Goal: Find specific page/section: Find specific page/section

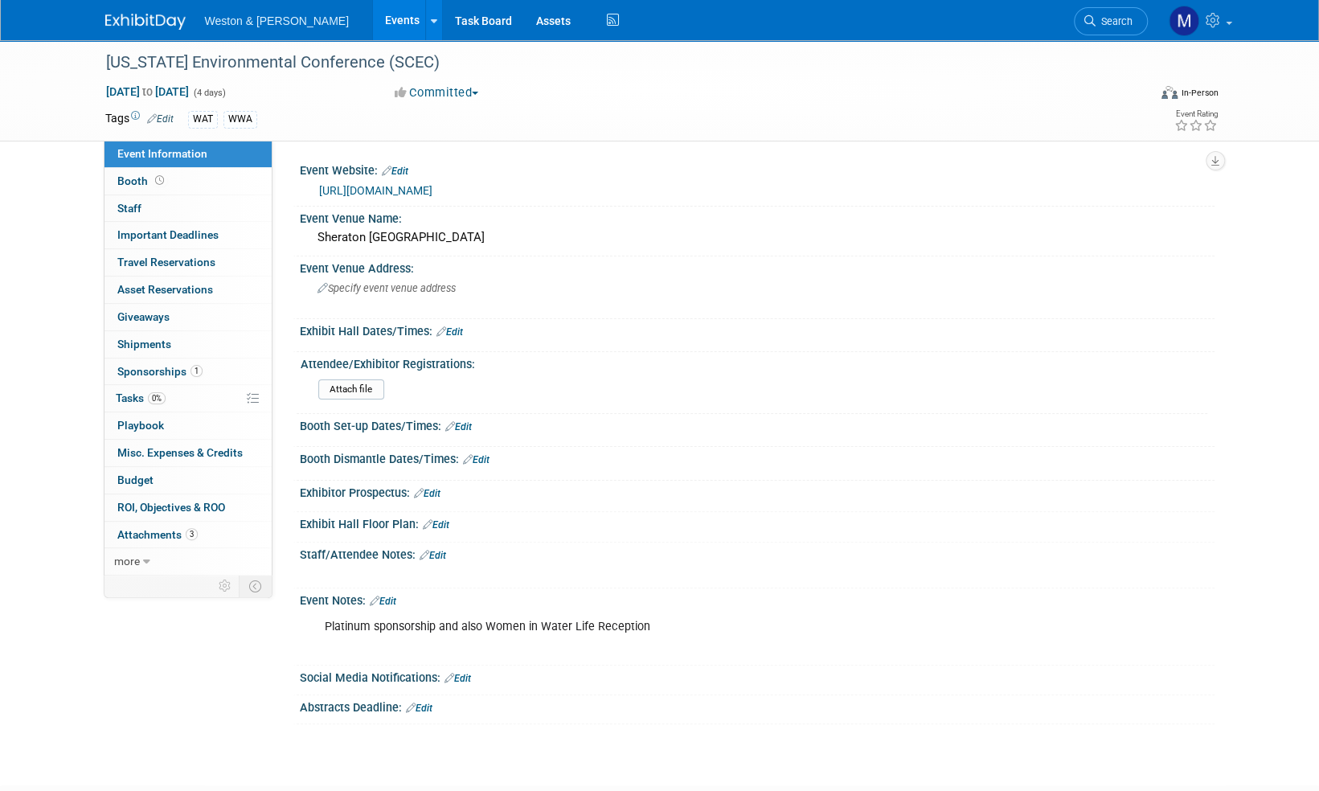
click at [151, 18] on img at bounding box center [145, 22] width 80 height 16
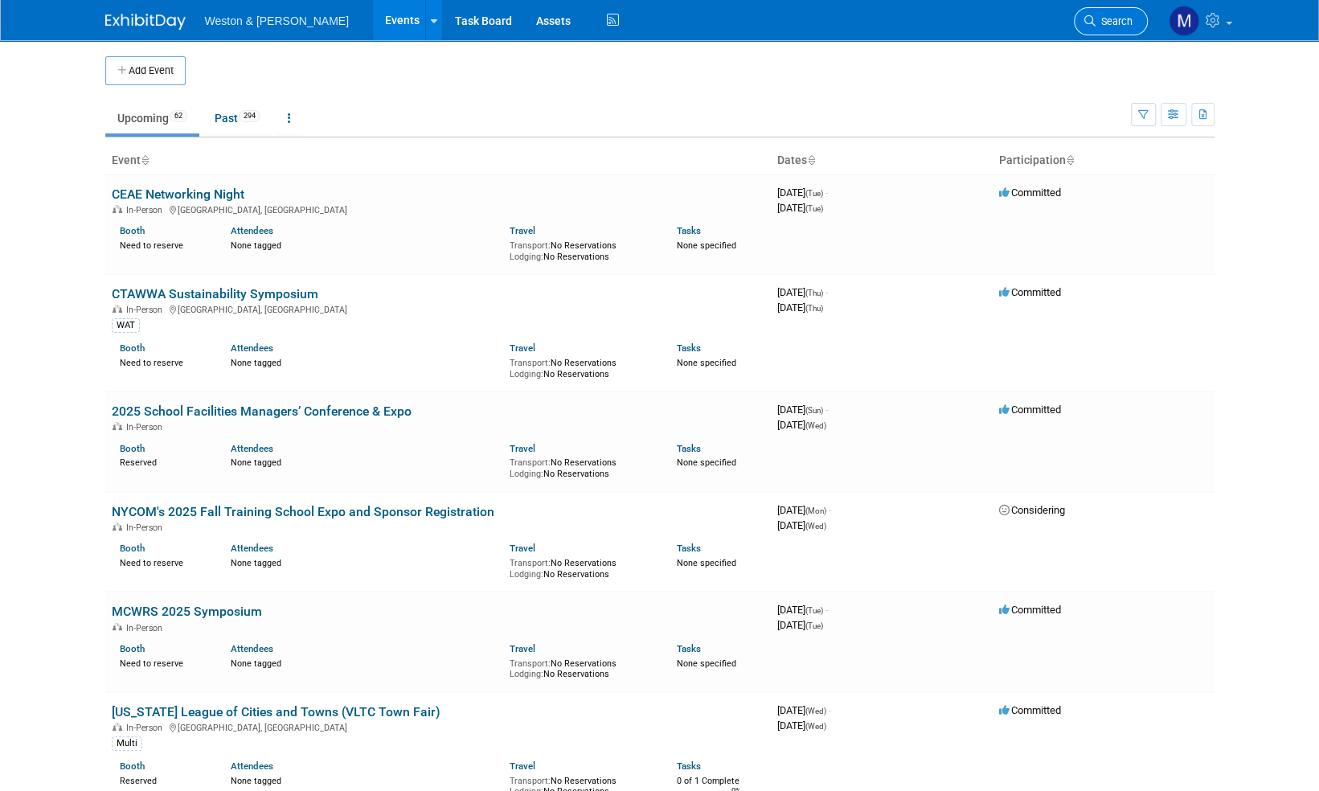
click at [1110, 11] on link "Search" at bounding box center [1111, 21] width 74 height 28
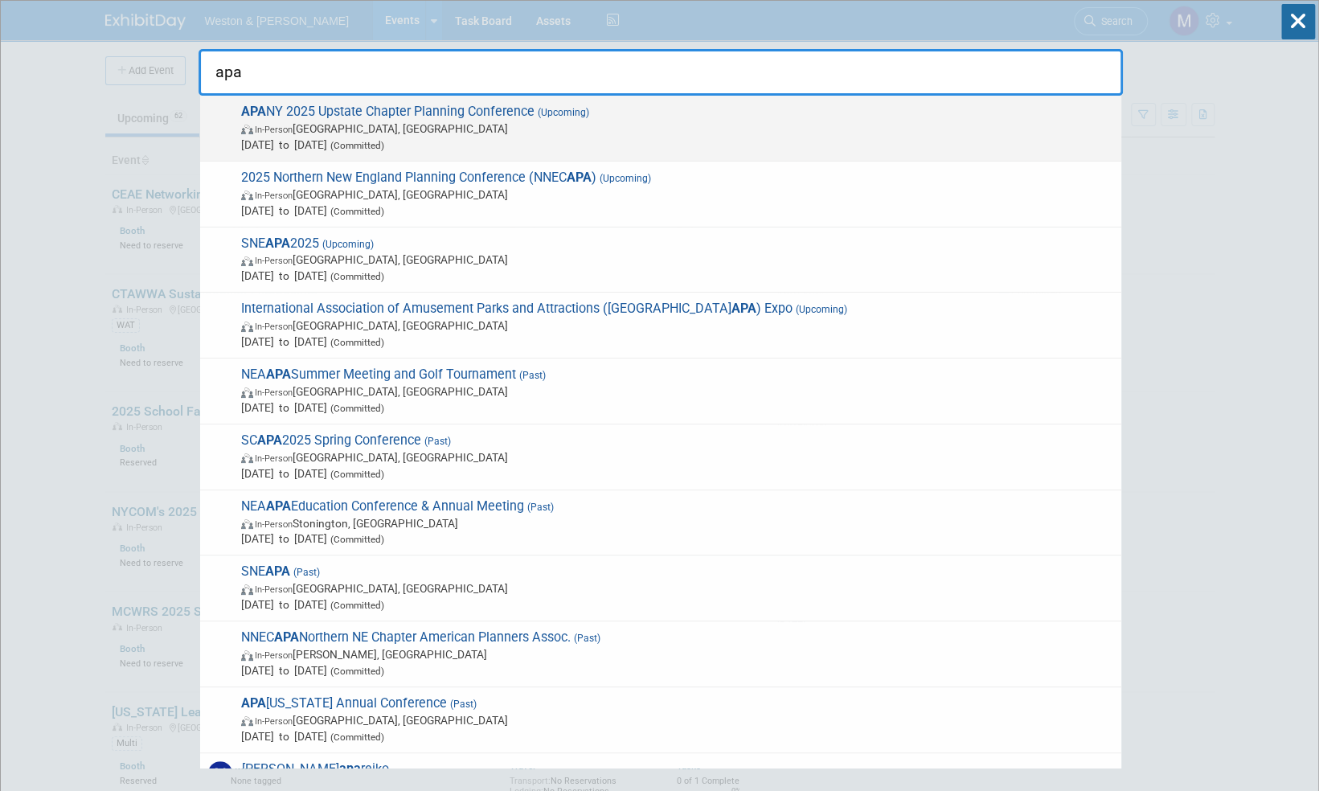
type input "apa"
click at [375, 111] on span "APA NY 2025 Upstate Chapter Planning Conference (Upcoming) In-Person Rochester,…" at bounding box center [674, 128] width 877 height 49
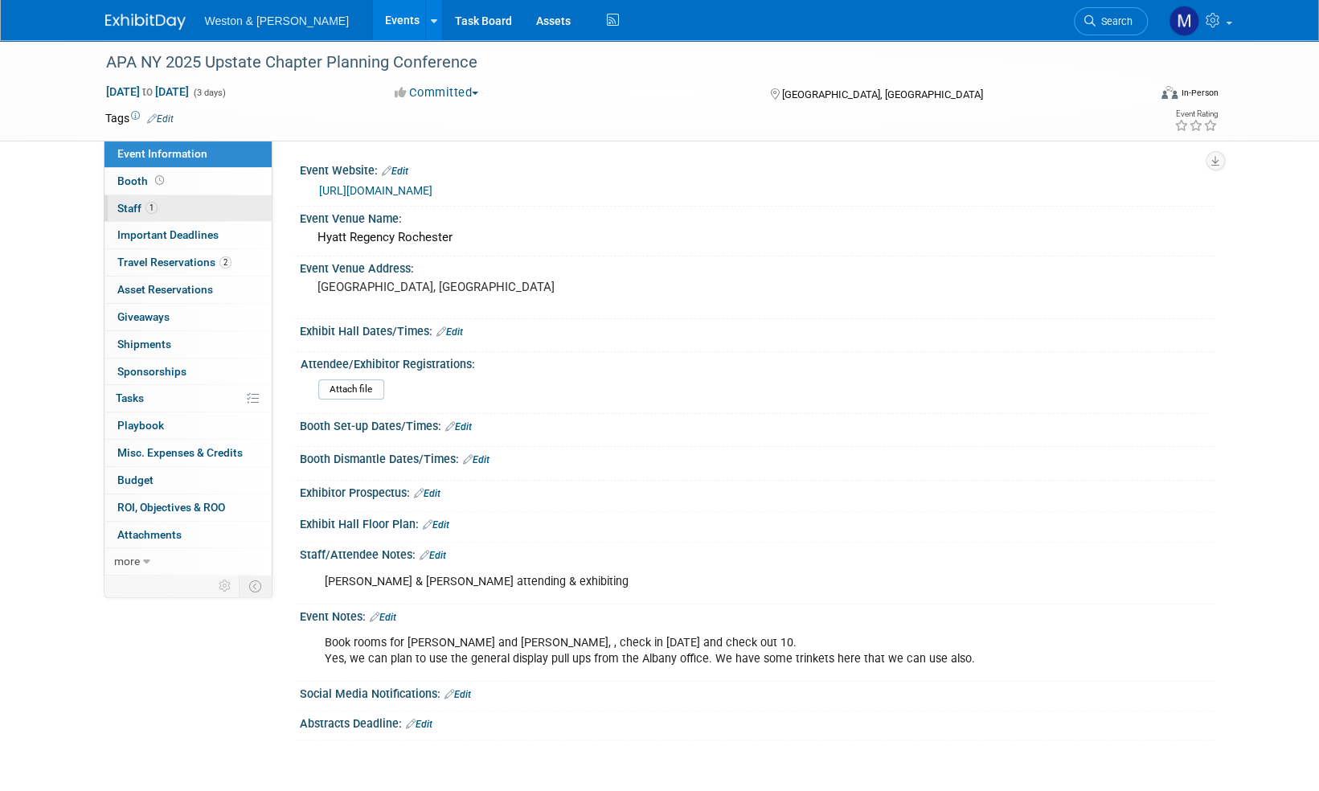
click at [129, 207] on span "Staff 1" at bounding box center [137, 208] width 40 height 13
